Goal: Information Seeking & Learning: Check status

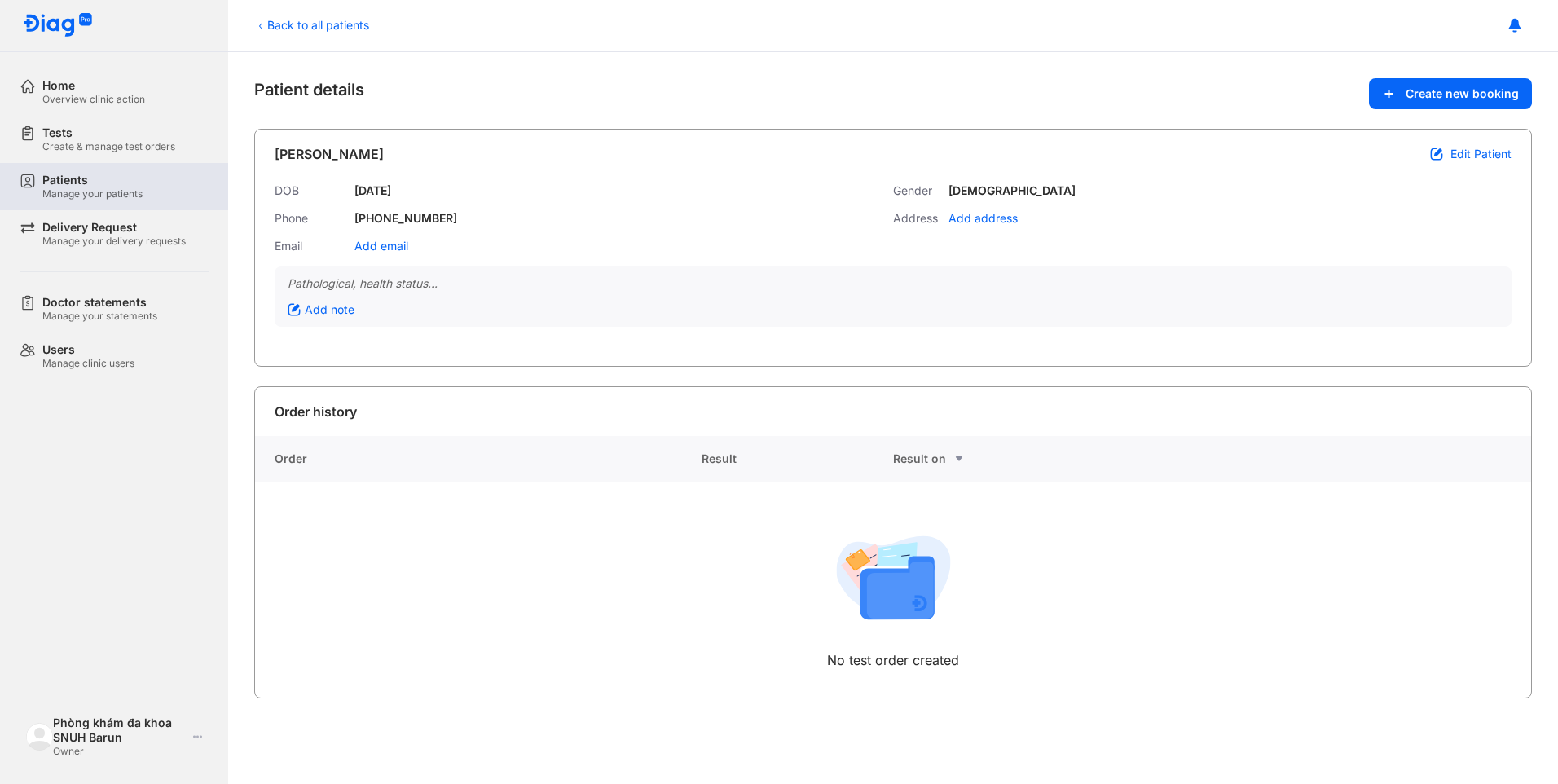
click at [75, 187] on div "Patients" at bounding box center [93, 180] width 101 height 15
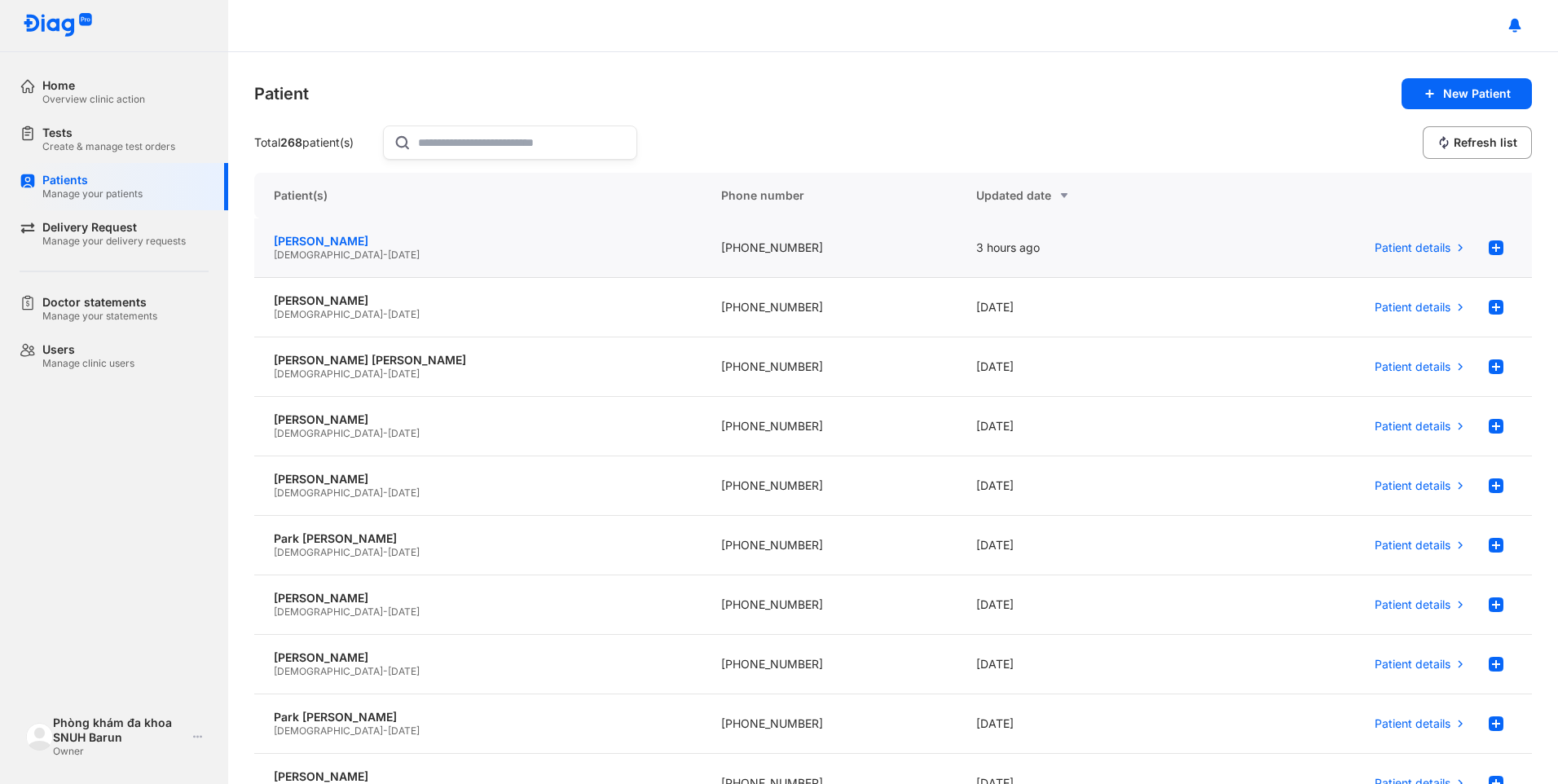
click at [342, 248] on div "Lee Hyun Joo" at bounding box center [477, 241] width 408 height 15
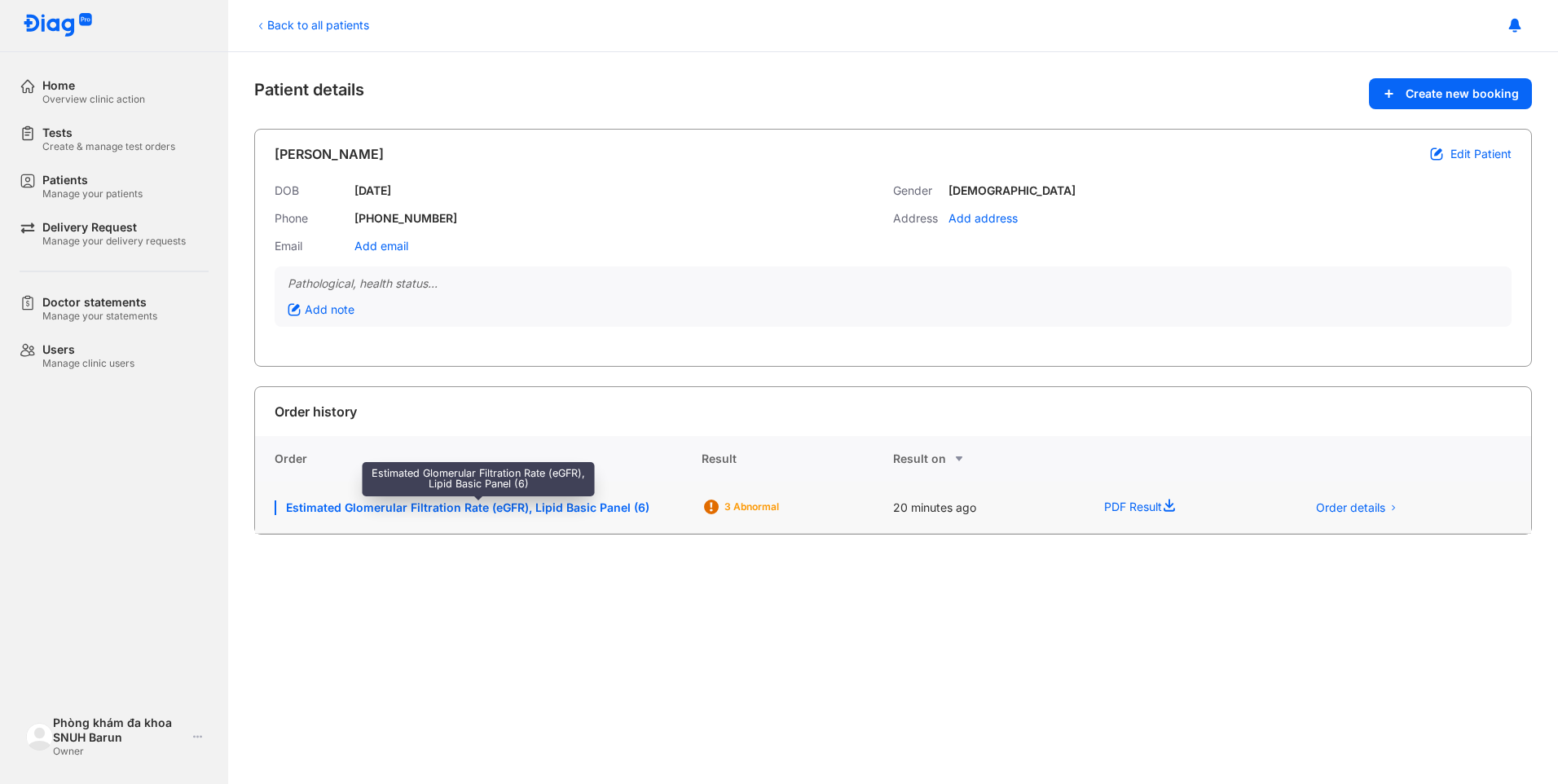
click at [498, 513] on div "Estimated Glomerular Filtration Rate (eGFR), Lipid Basic Panel (6)" at bounding box center [478, 508] width 407 height 15
